Goal: Find specific page/section: Find specific page/section

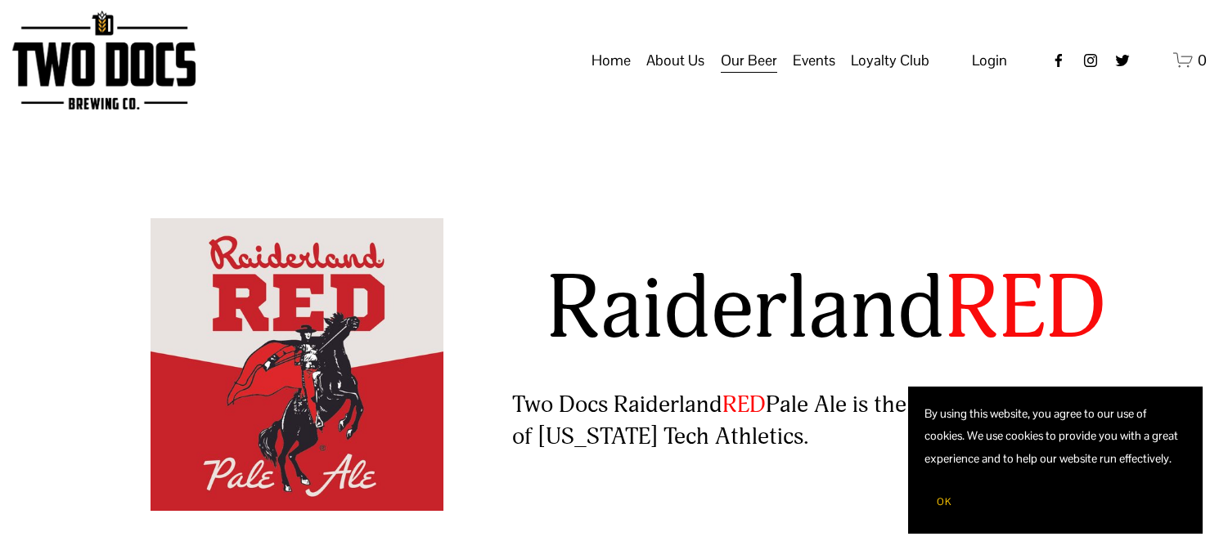
click at [948, 505] on span "OK" at bounding box center [943, 502] width 15 height 13
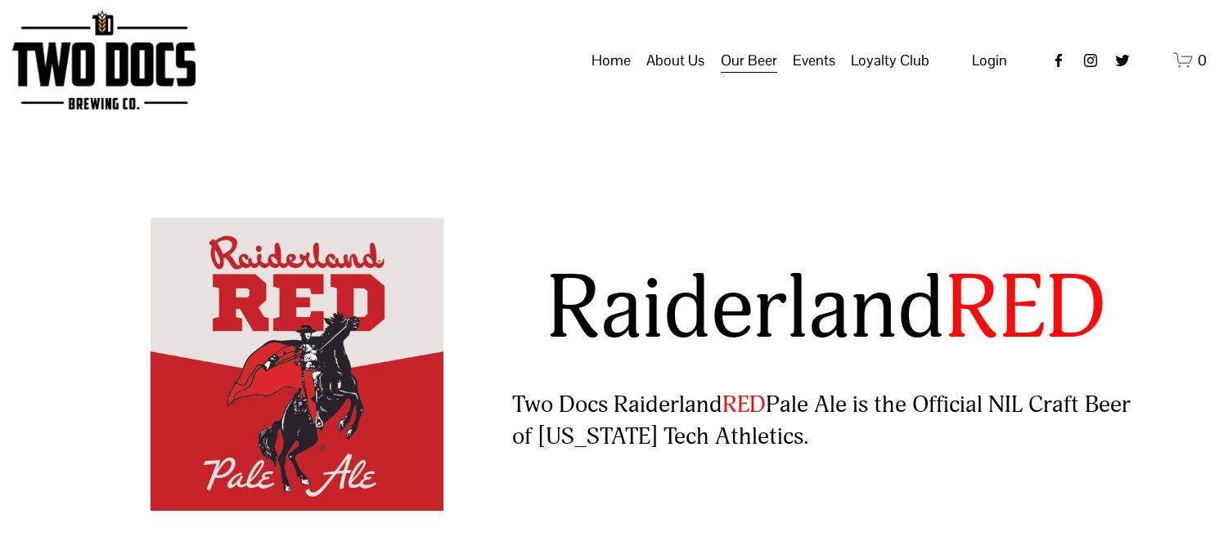
click at [0, 0] on span "Distribution Map" at bounding box center [0, 0] width 0 height 0
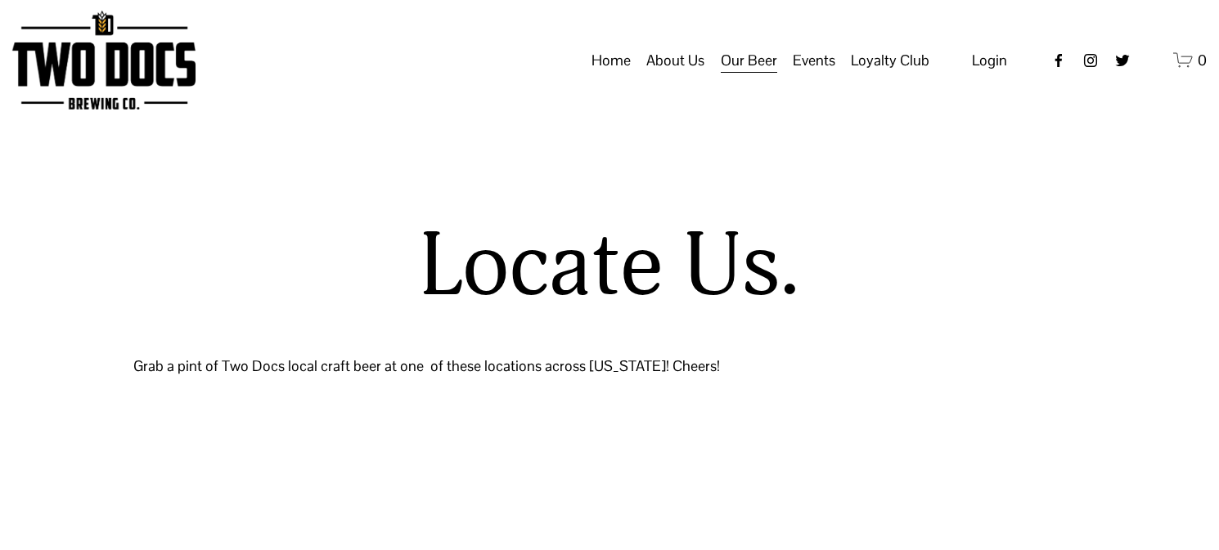
select select "**"
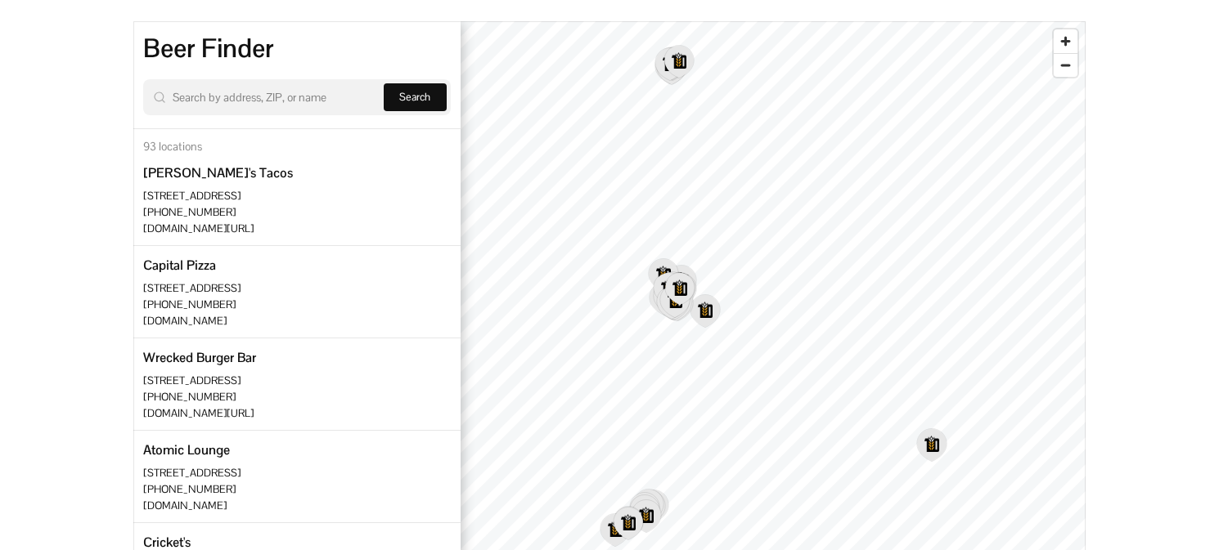
scroll to position [400, 0]
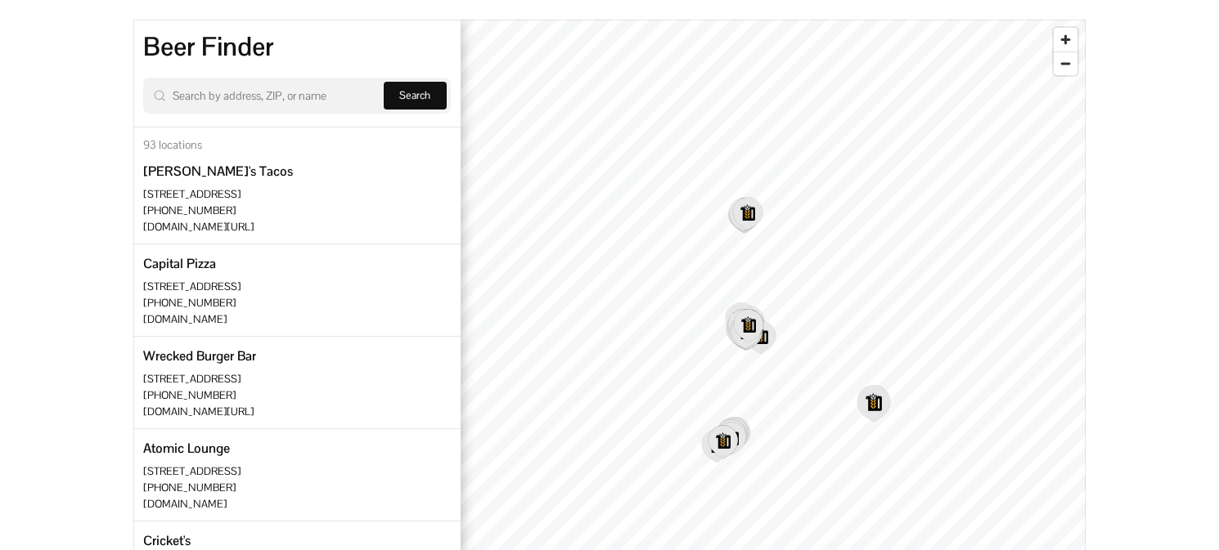
click at [881, 406] on icon "Map marker" at bounding box center [873, 403] width 32 height 35
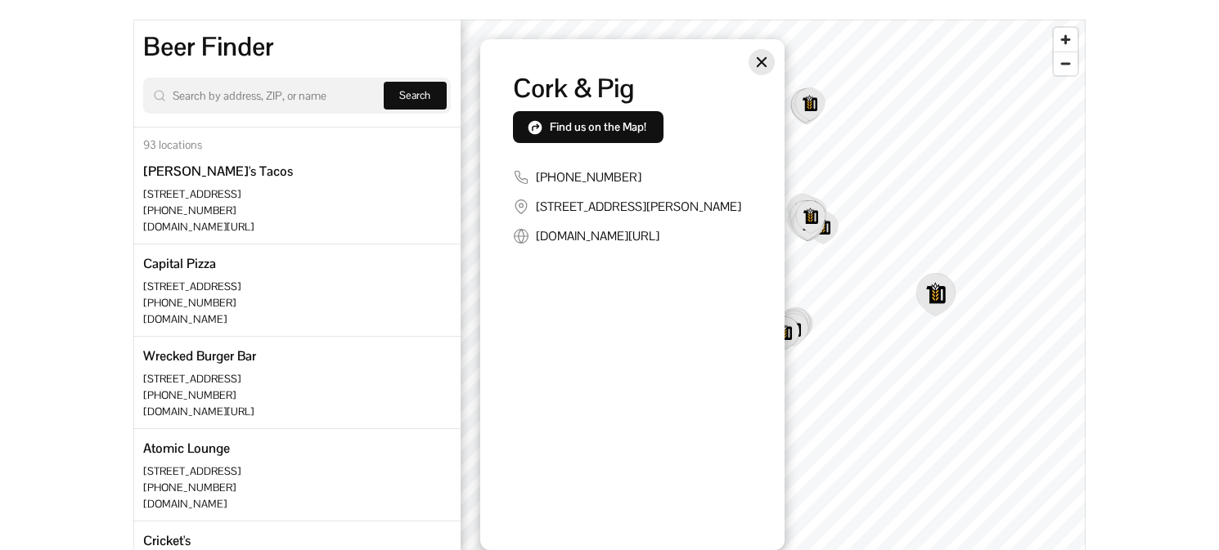
click at [759, 61] on icon "Close" at bounding box center [761, 62] width 10 height 10
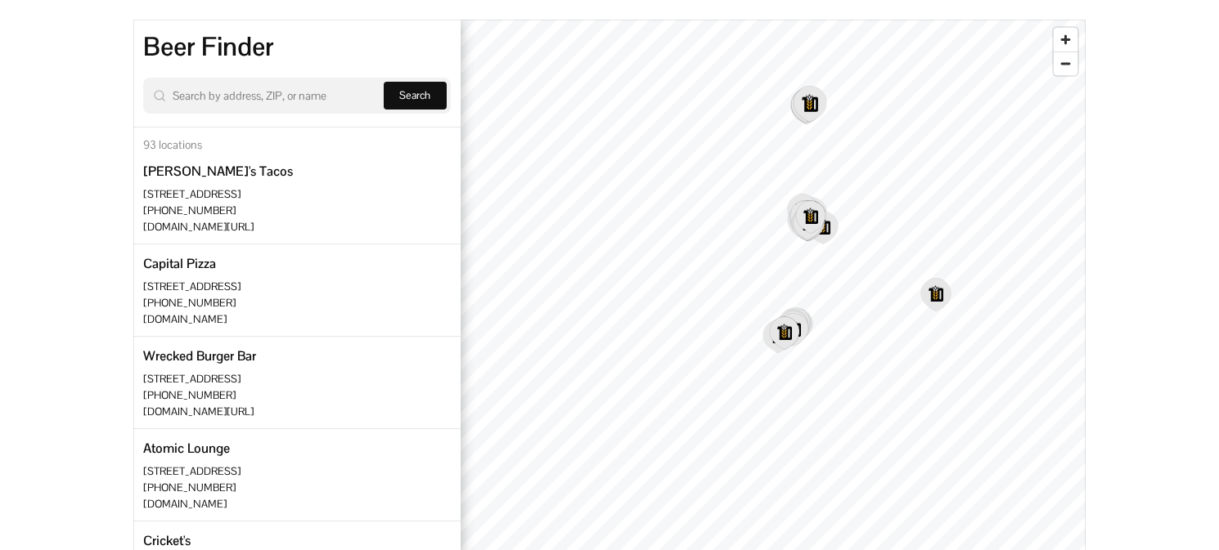
click at [807, 113] on icon "Map marker" at bounding box center [809, 104] width 32 height 35
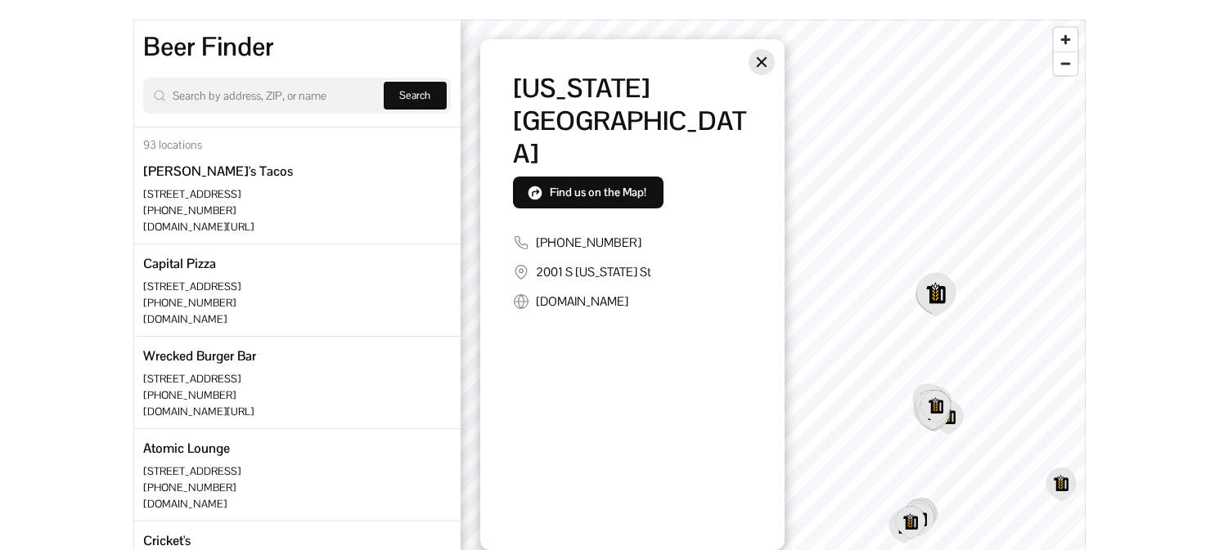
click at [761, 60] on icon "Close" at bounding box center [761, 62] width 13 height 13
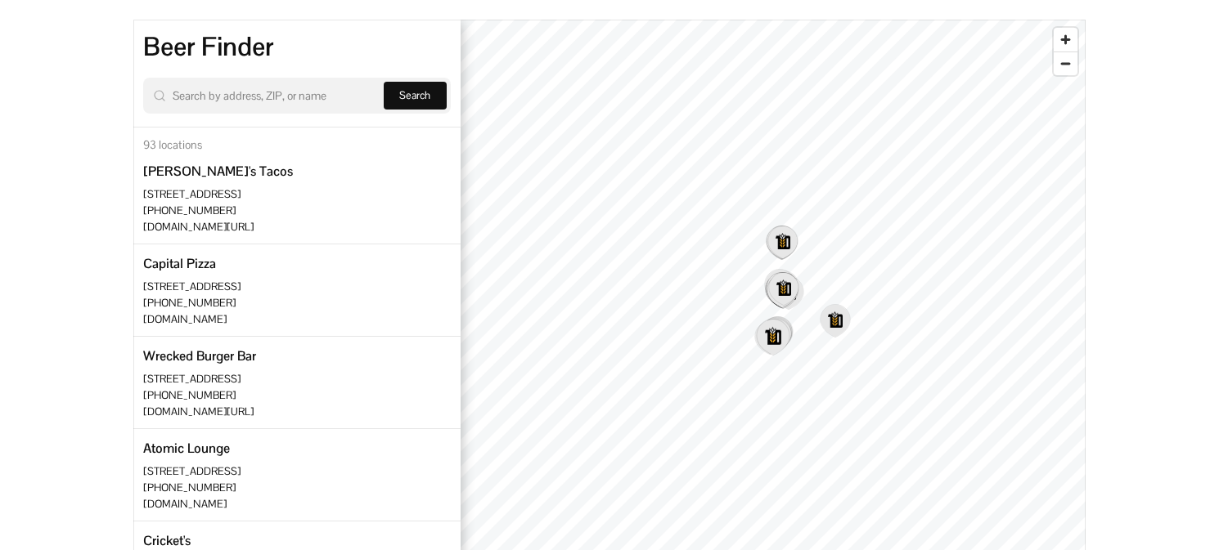
click at [781, 334] on icon "Map marker" at bounding box center [772, 337] width 32 height 35
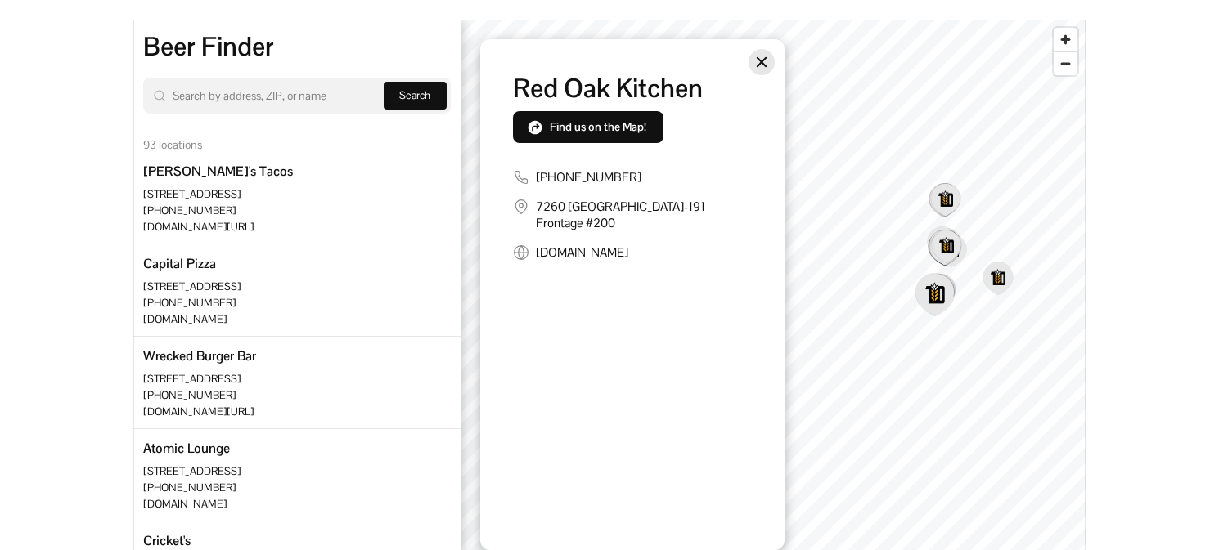
click at [761, 61] on icon "Close" at bounding box center [761, 62] width 10 height 10
